Goal: Check status

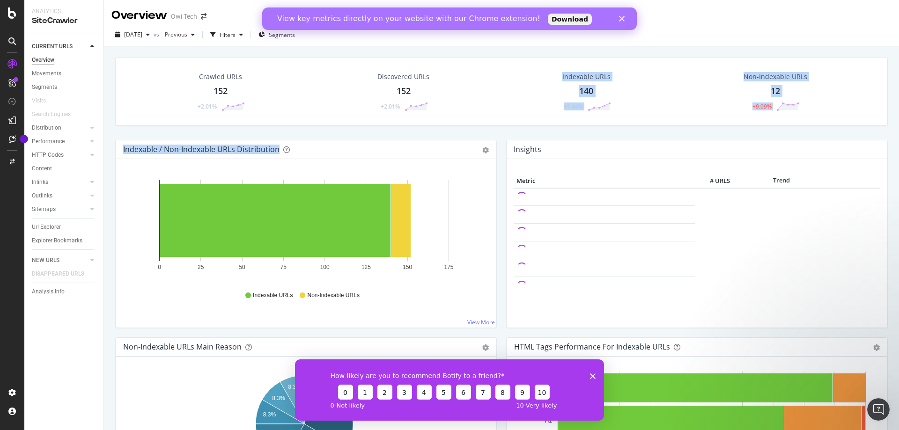
drag, startPoint x: 414, startPoint y: 139, endPoint x: 483, endPoint y: 134, distance: 69.4
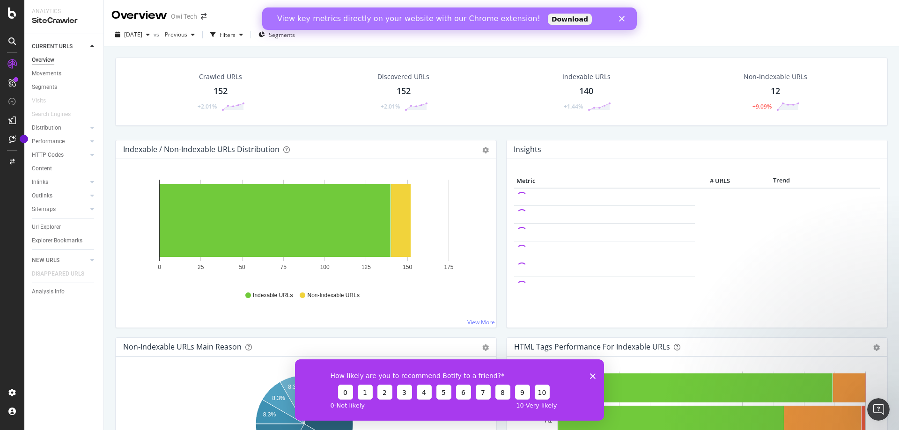
click at [484, 134] on div "Crawled URLs 152 +2.01% Discovered URLs 152 +2.01% Indexable URLs 140 +1.44% No…" at bounding box center [501, 99] width 782 height 82
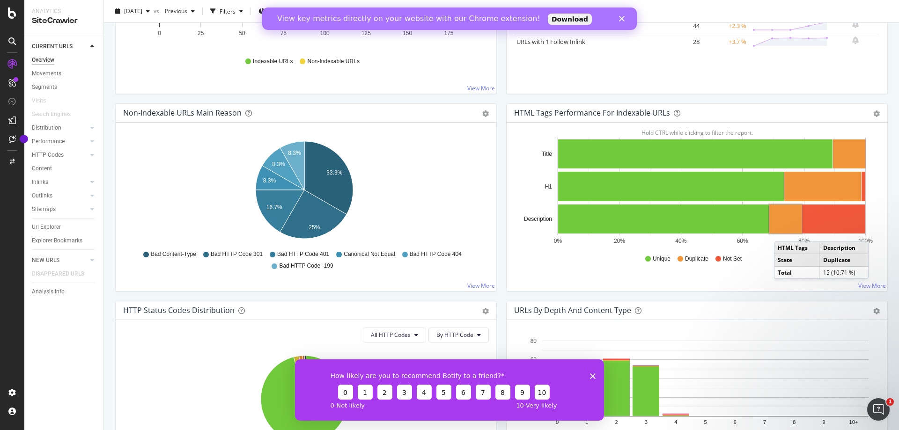
click at [594, 374] on icon "Fermer l'enquête" at bounding box center [593, 376] width 6 height 6
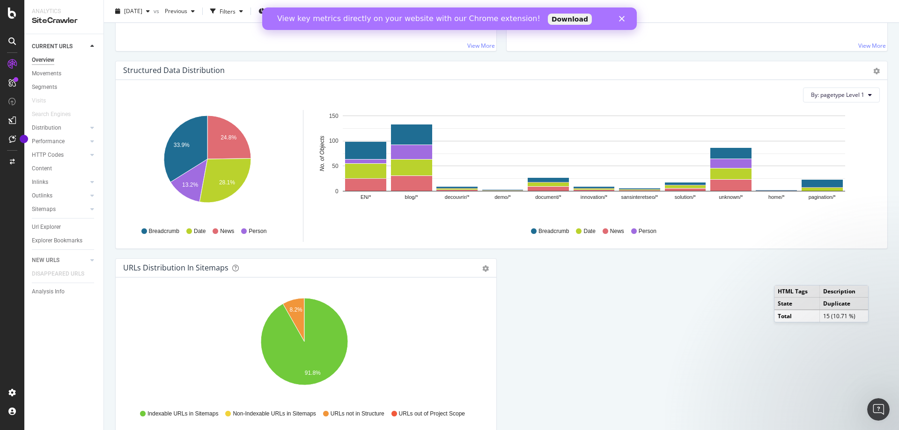
scroll to position [928, 0]
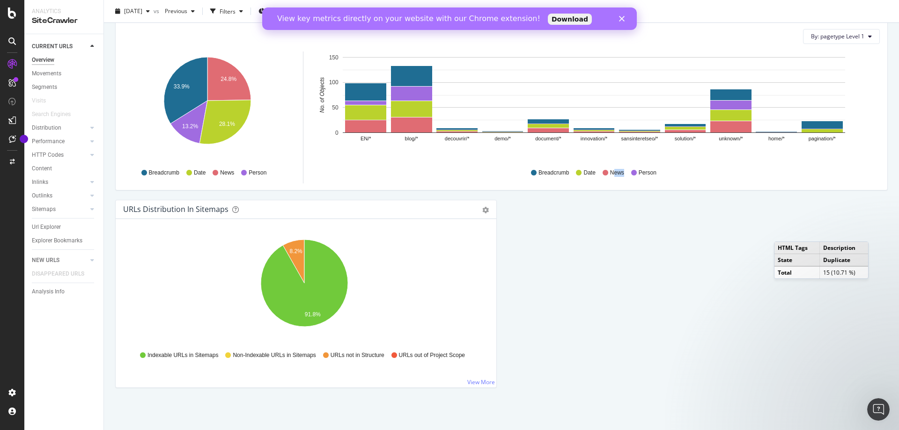
drag, startPoint x: 611, startPoint y: 307, endPoint x: 620, endPoint y: 311, distance: 9.2
